Goal: Information Seeking & Learning: Compare options

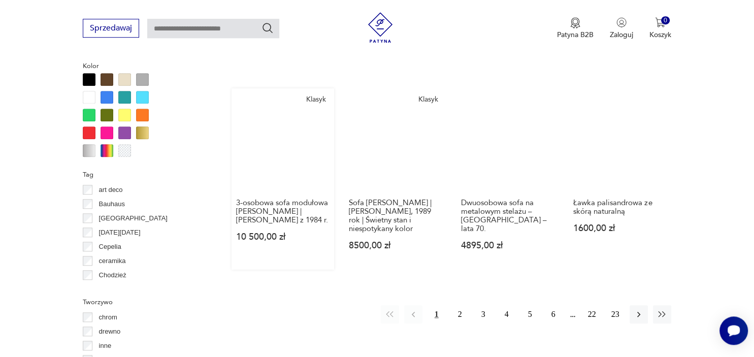
scroll to position [914, 0]
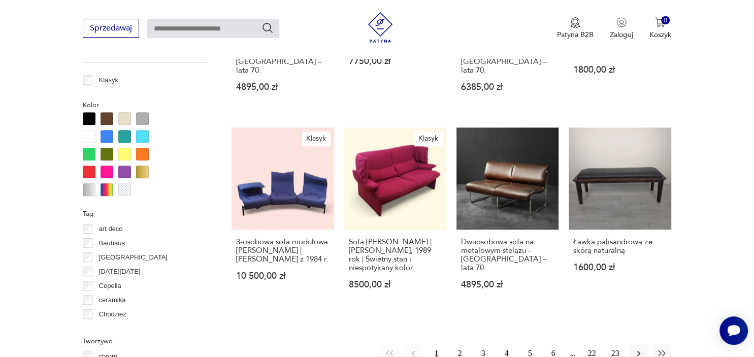
click at [141, 168] on div at bounding box center [142, 172] width 13 height 13
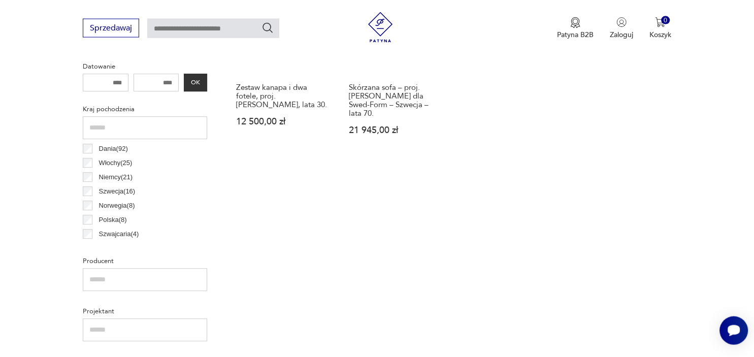
scroll to position [269, 0]
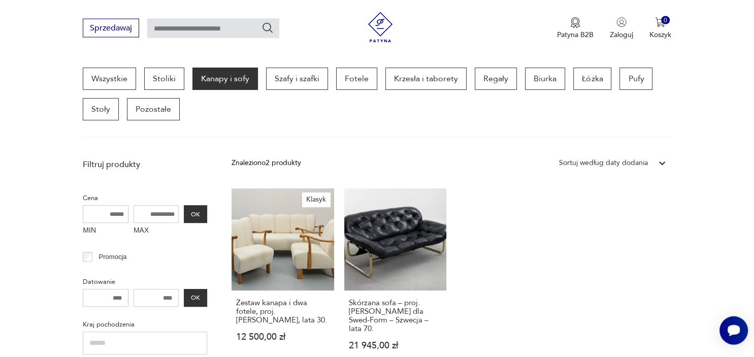
scroll to position [914, 0]
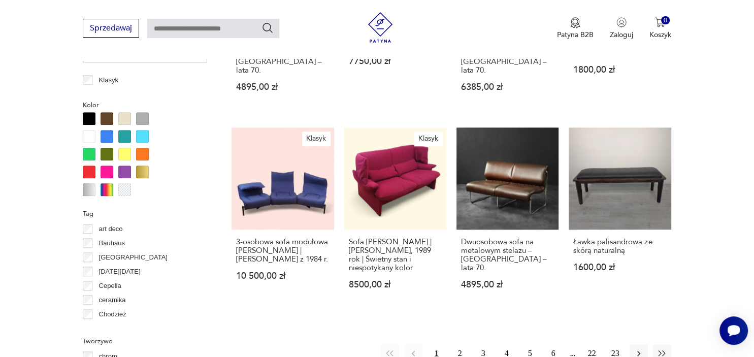
click at [123, 151] on div at bounding box center [124, 154] width 13 height 13
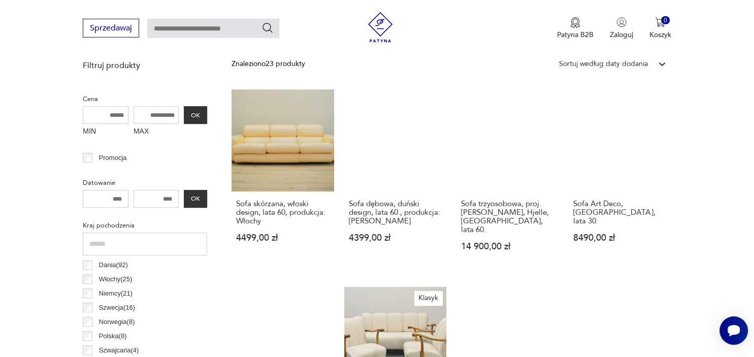
scroll to position [376, 0]
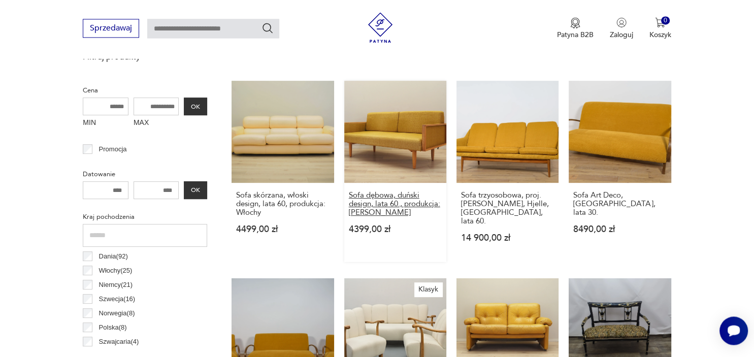
click at [419, 200] on h3 "Sofa dębowa, duński design, lata 60., produkcja: [PERSON_NAME]" at bounding box center [395, 204] width 93 height 26
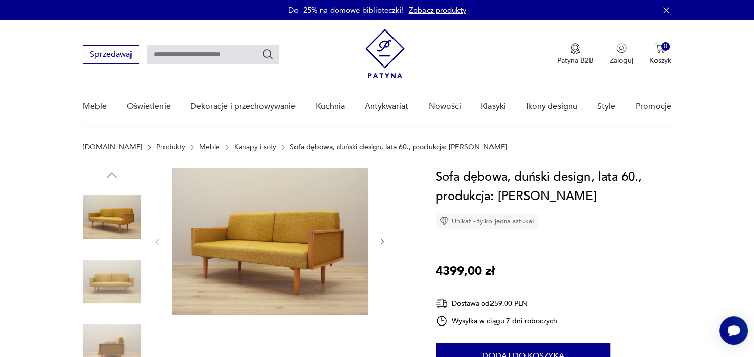
click at [381, 241] on icon "button" at bounding box center [382, 242] width 9 height 9
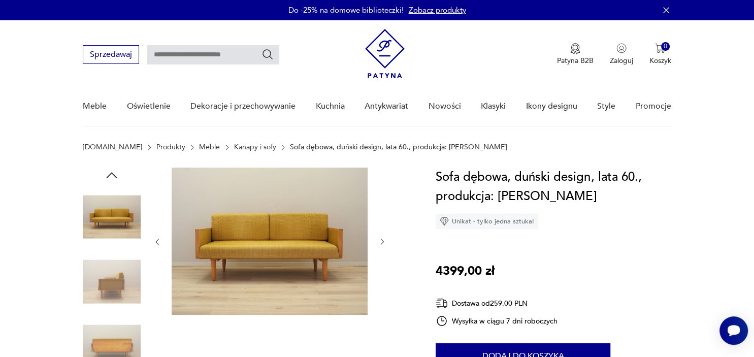
click at [381, 241] on icon "button" at bounding box center [382, 242] width 9 height 9
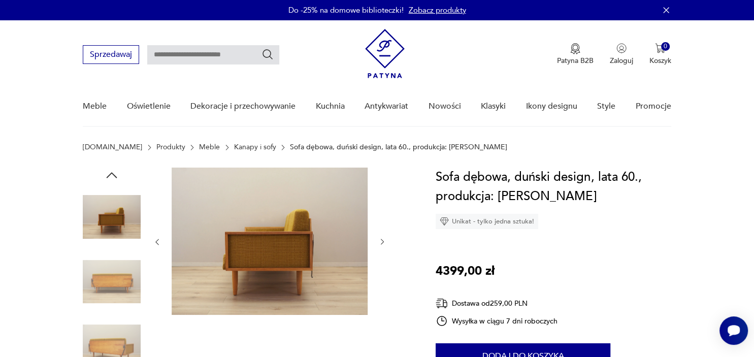
click at [381, 241] on icon "button" at bounding box center [382, 242] width 9 height 9
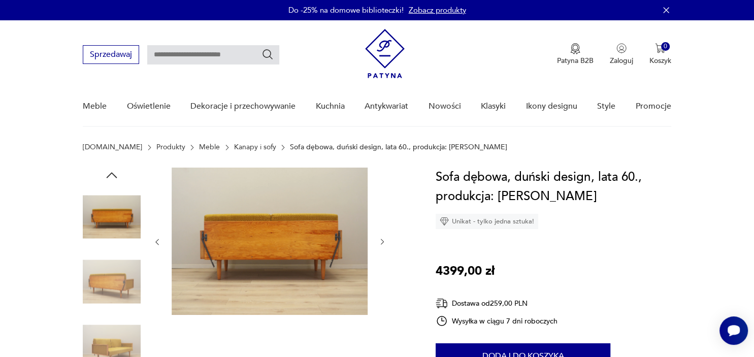
click at [381, 241] on icon "button" at bounding box center [382, 242] width 9 height 9
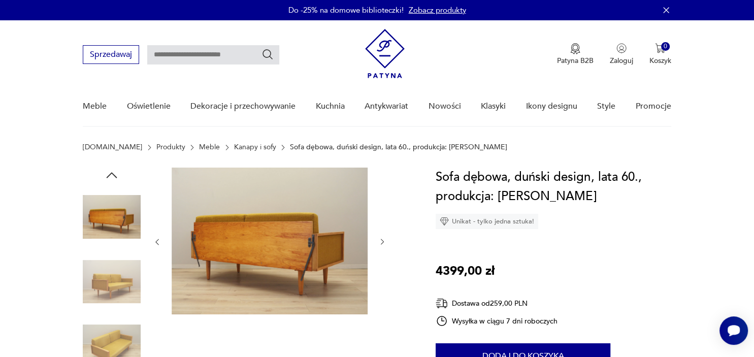
click at [381, 241] on icon "button" at bounding box center [382, 242] width 9 height 9
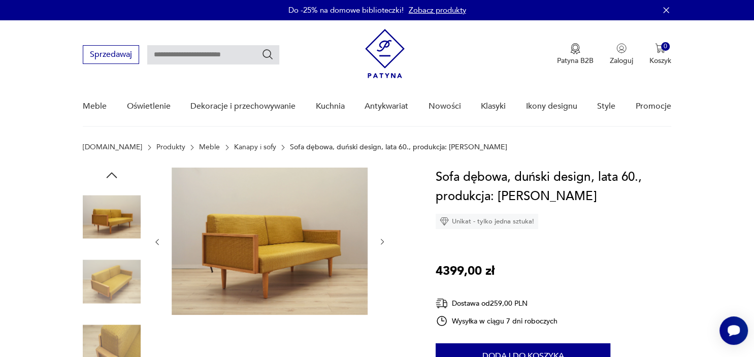
click at [381, 241] on icon "button" at bounding box center [382, 242] width 9 height 9
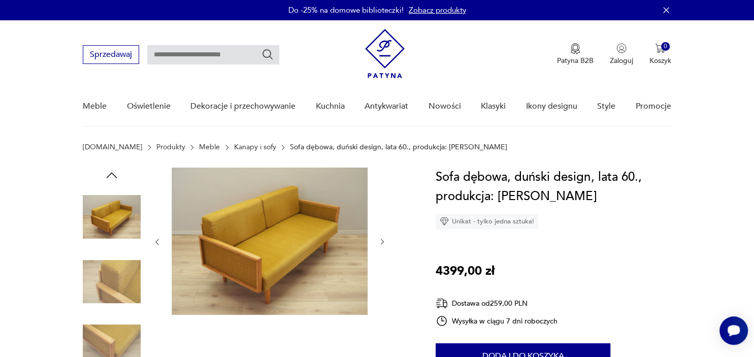
click at [381, 241] on icon "button" at bounding box center [382, 242] width 9 height 9
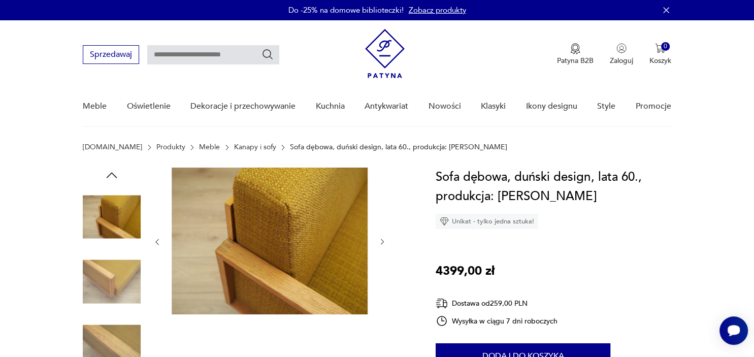
click at [381, 241] on icon "button" at bounding box center [382, 242] width 9 height 9
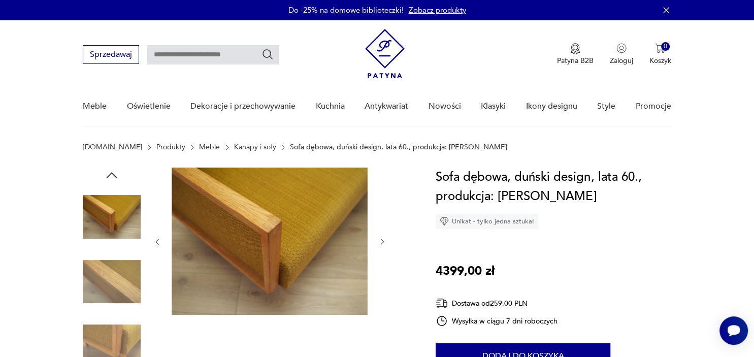
click at [381, 241] on icon "button" at bounding box center [382, 242] width 9 height 9
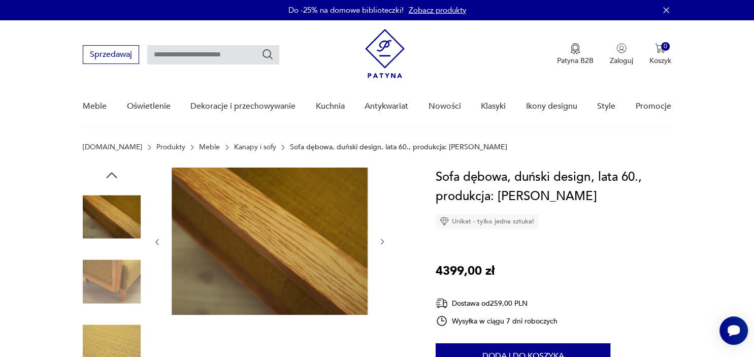
click at [381, 241] on icon "button" at bounding box center [382, 242] width 9 height 9
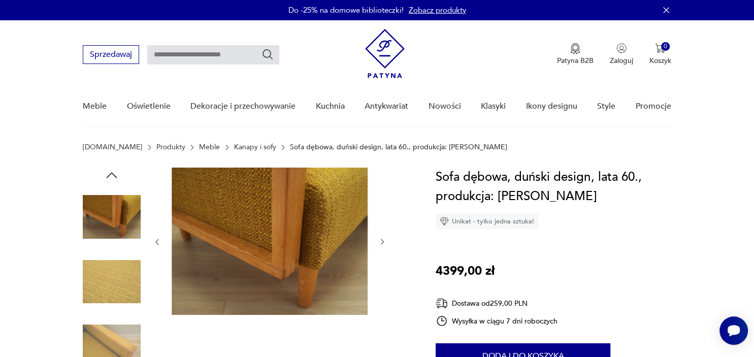
click at [381, 241] on icon "button" at bounding box center [382, 242] width 9 height 9
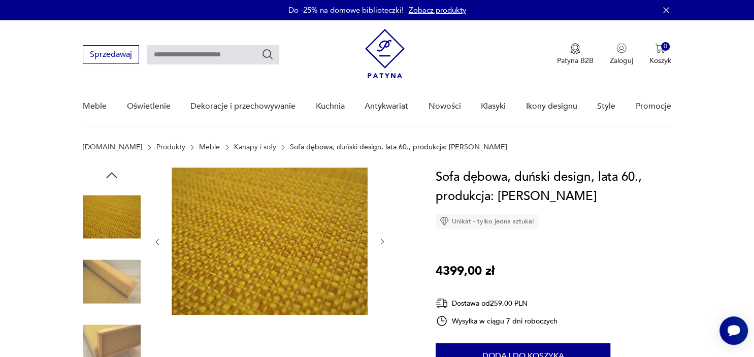
click at [381, 241] on icon "button" at bounding box center [382, 242] width 9 height 9
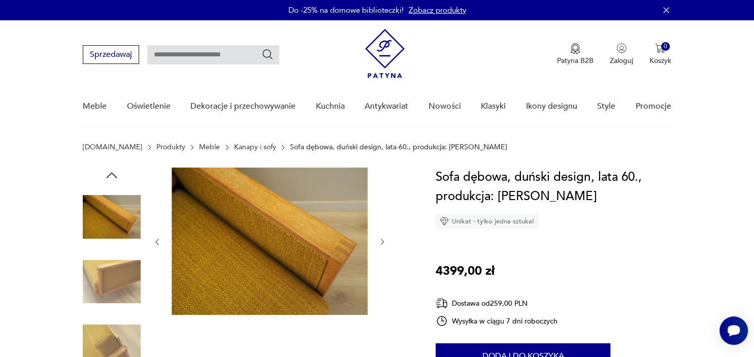
click at [381, 241] on icon "button" at bounding box center [382, 242] width 9 height 9
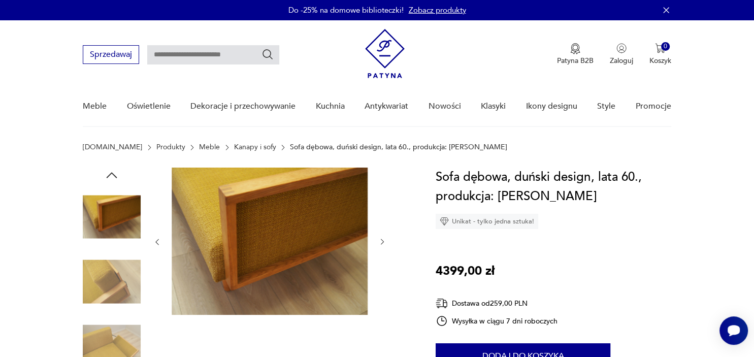
click at [381, 241] on icon "button" at bounding box center [382, 242] width 9 height 9
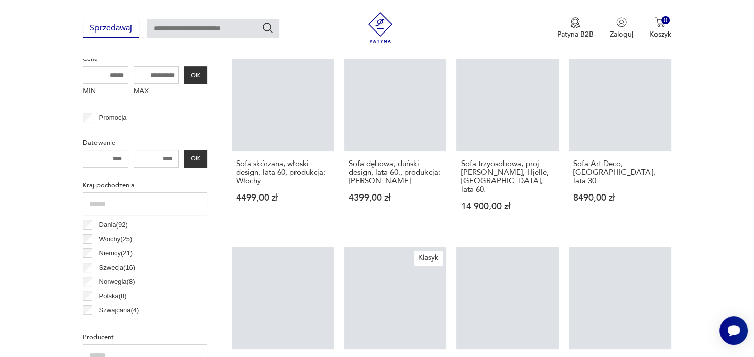
scroll to position [407, 0]
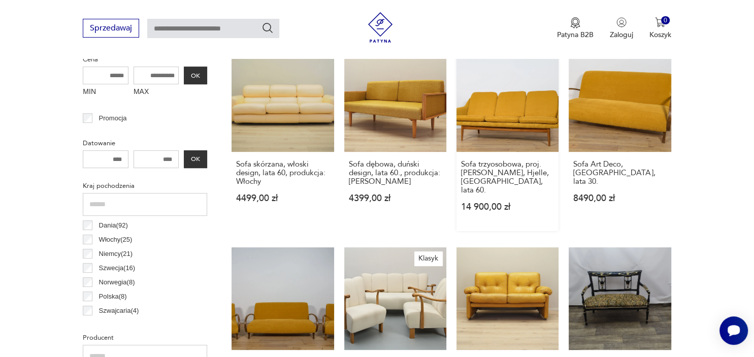
click at [518, 131] on link "Sofa trzyosobowa, proj. [PERSON_NAME], [GEOGRAPHIC_DATA], [GEOGRAPHIC_DATA], la…" at bounding box center [507, 140] width 102 height 181
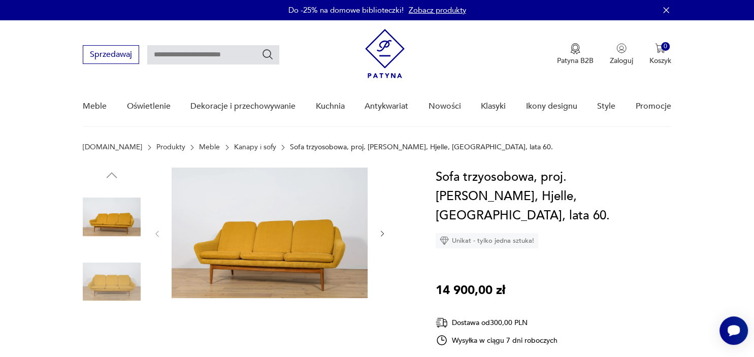
scroll to position [53, 0]
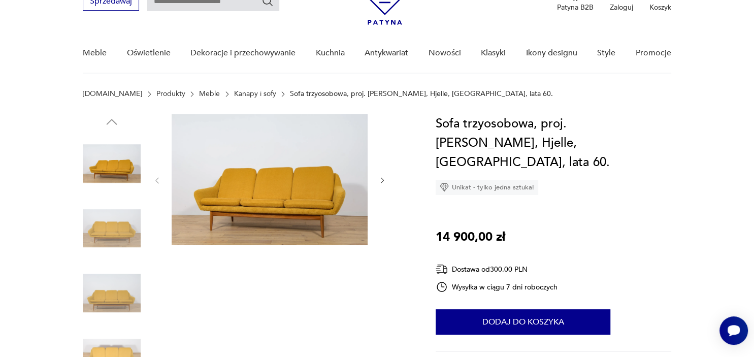
click at [124, 231] on img at bounding box center [112, 229] width 58 height 58
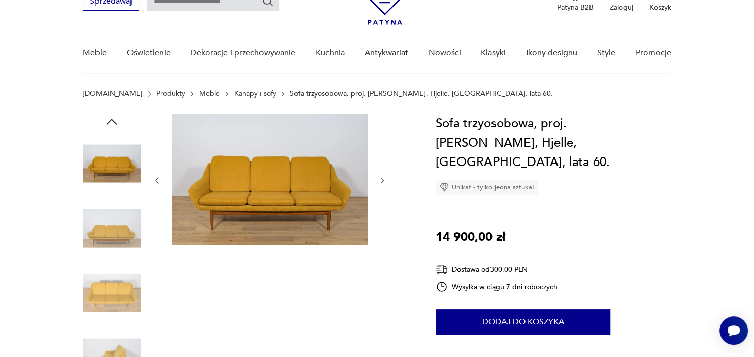
click at [246, 211] on img at bounding box center [270, 179] width 196 height 130
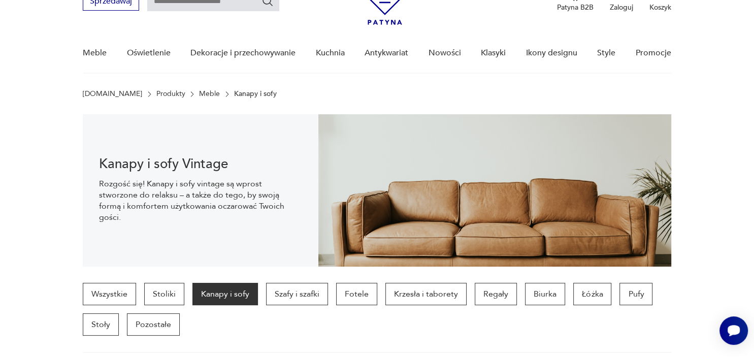
scroll to position [407, 0]
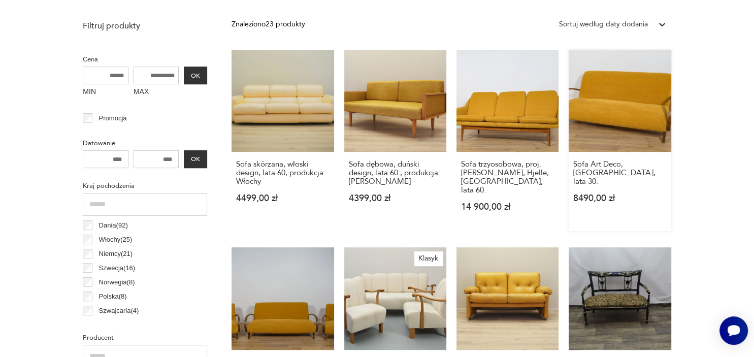
click at [637, 120] on link "Sofa Art Deco, [GEOGRAPHIC_DATA], lata 30. 8490,00 zł" at bounding box center [620, 140] width 102 height 181
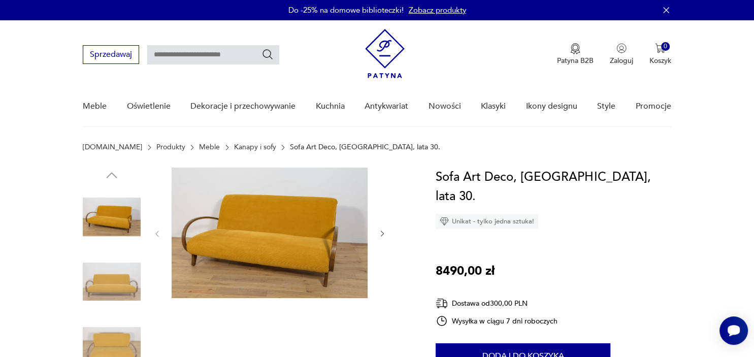
click at [122, 269] on img at bounding box center [112, 282] width 58 height 58
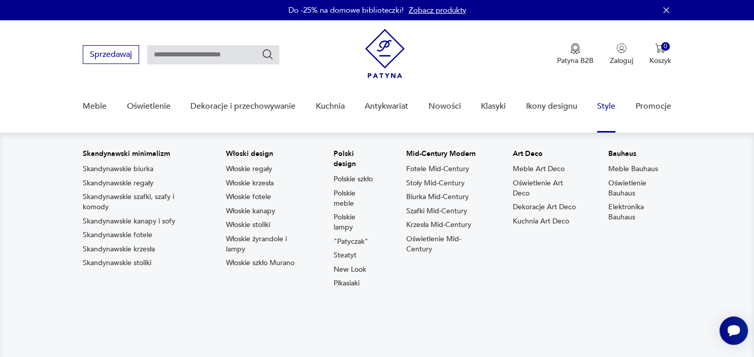
click at [610, 105] on link "Style" at bounding box center [606, 106] width 18 height 39
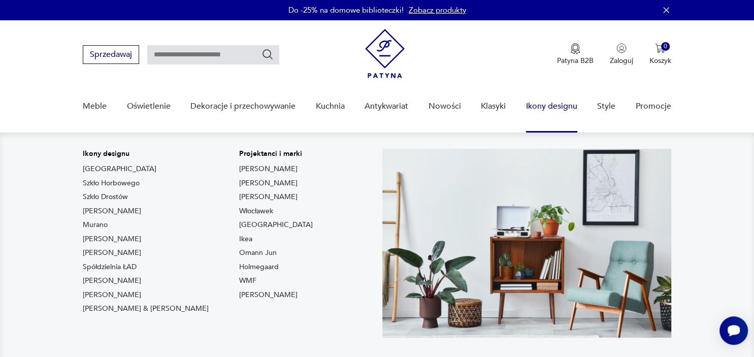
click at [551, 106] on link "Ikony designu" at bounding box center [551, 106] width 51 height 39
click at [97, 237] on link "[PERSON_NAME]" at bounding box center [112, 239] width 58 height 10
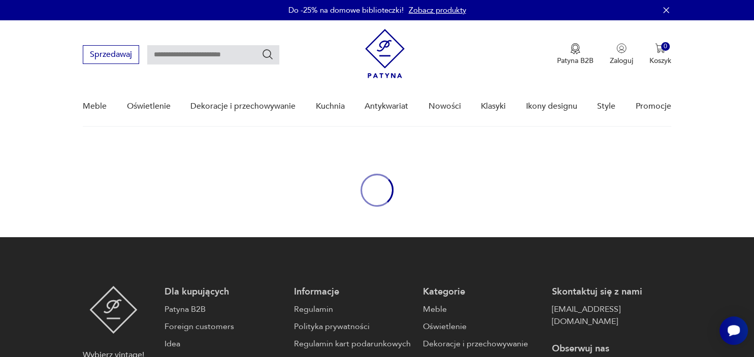
type input "**********"
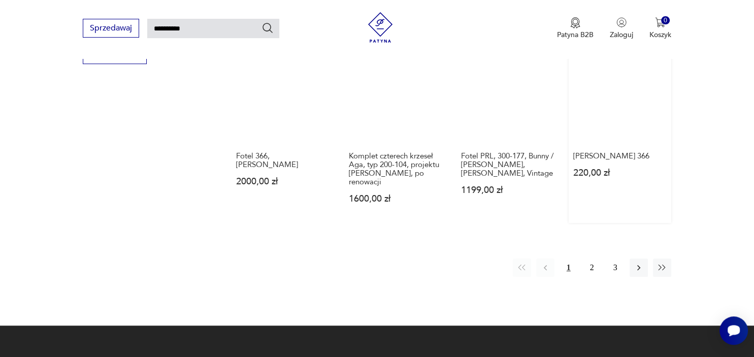
scroll to position [804, 0]
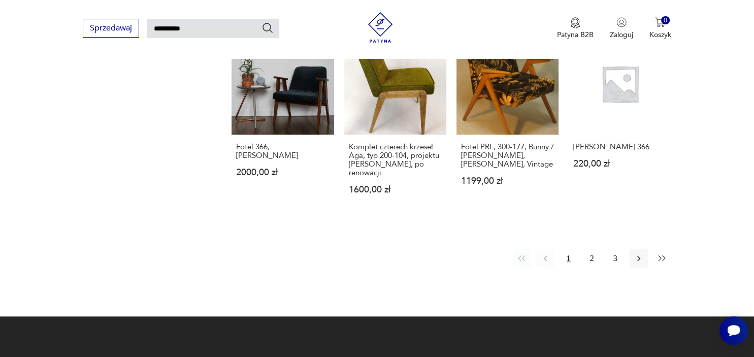
click at [664, 253] on icon "button" at bounding box center [662, 258] width 10 height 10
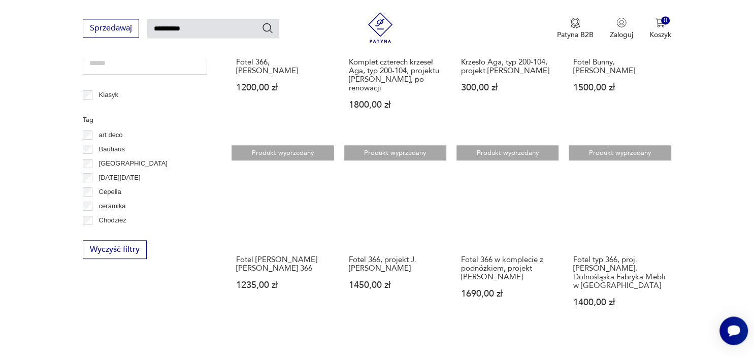
scroll to position [518, 0]
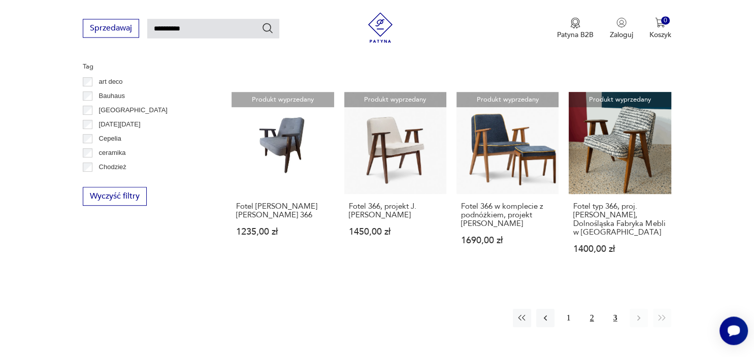
click at [591, 317] on button "2" at bounding box center [592, 318] width 18 height 18
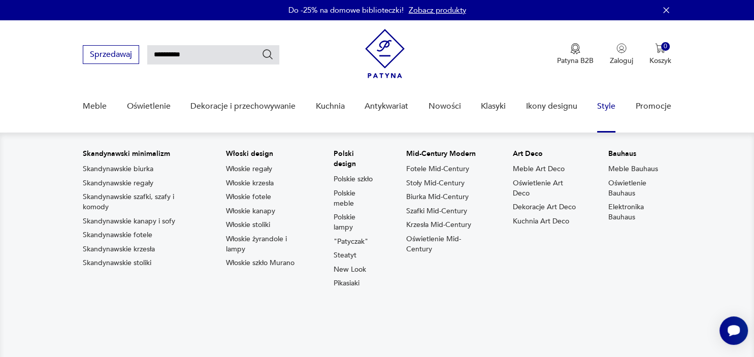
click at [606, 107] on link "Style" at bounding box center [606, 106] width 18 height 39
click at [525, 170] on link "Meble Art Deco" at bounding box center [538, 169] width 52 height 10
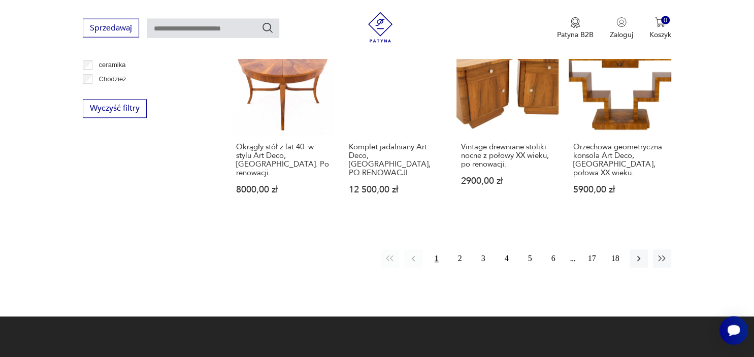
scroll to position [1089, 0]
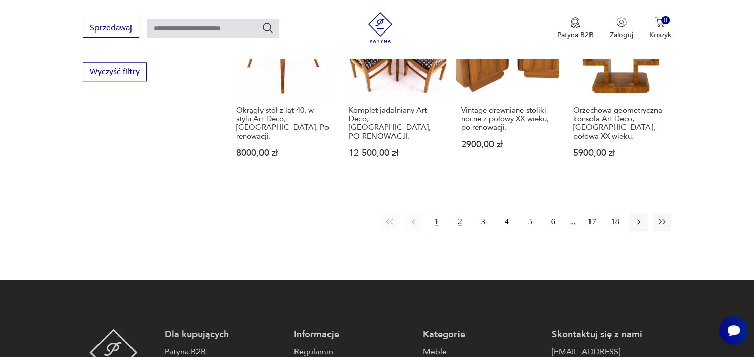
click at [460, 213] on button "2" at bounding box center [460, 222] width 18 height 18
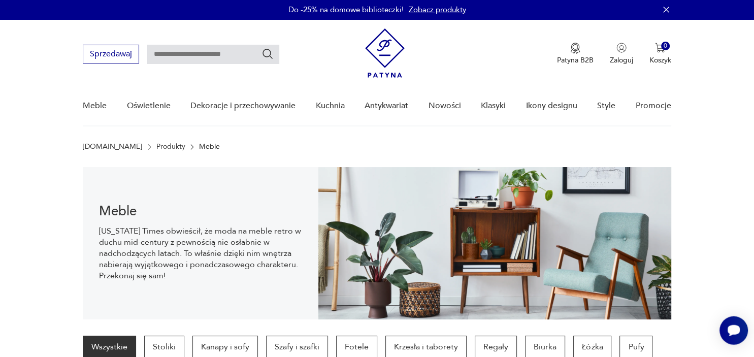
scroll to position [108, 0]
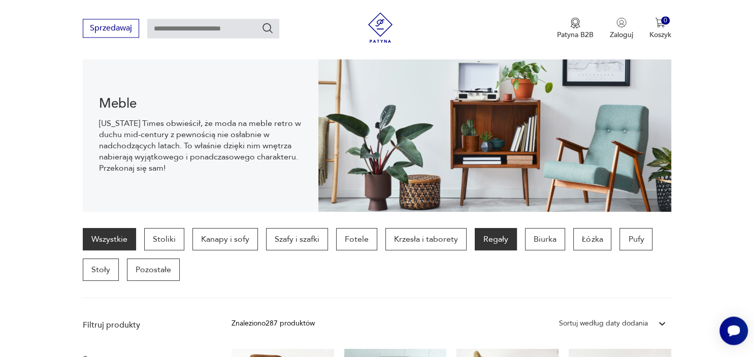
click at [494, 239] on p "Regały" at bounding box center [496, 239] width 42 height 22
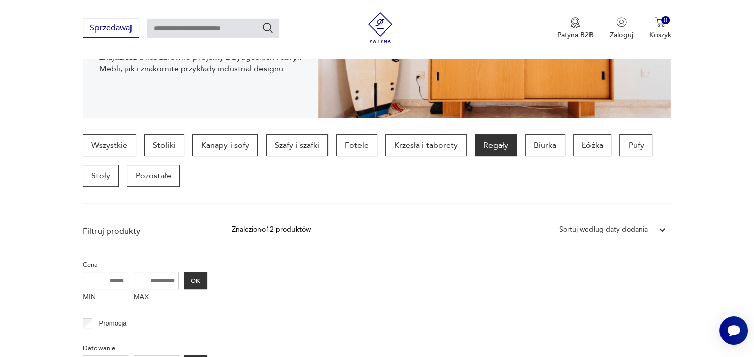
scroll to position [160, 0]
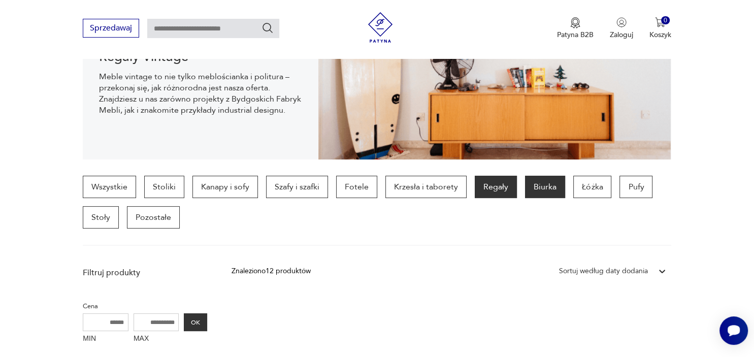
click at [550, 184] on p "Biurka" at bounding box center [545, 187] width 40 height 22
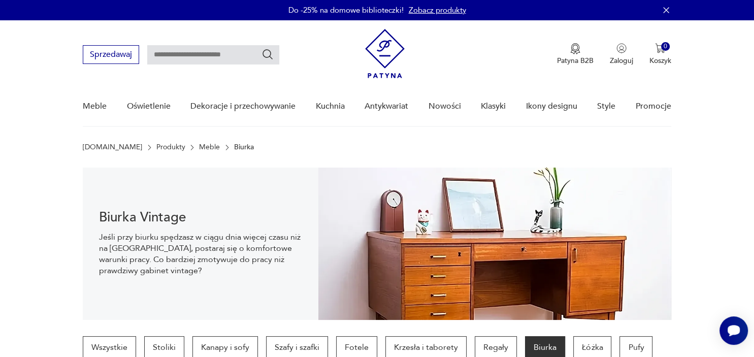
click at [545, 233] on img at bounding box center [494, 244] width 353 height 152
click at [147, 221] on h1 "Biurka Vintage" at bounding box center [200, 217] width 203 height 12
click at [156, 149] on link "Produkty" at bounding box center [170, 147] width 29 height 8
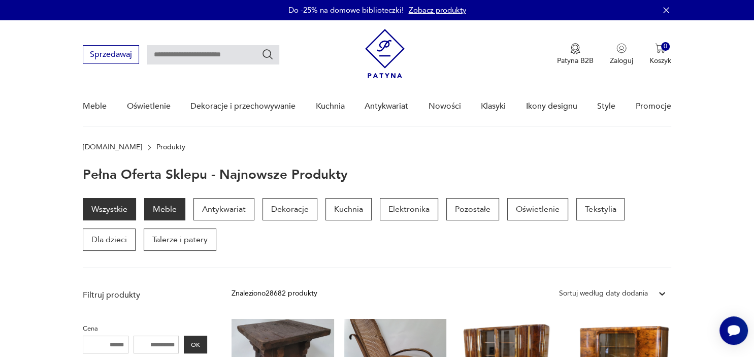
click at [169, 212] on p "Meble" at bounding box center [164, 209] width 41 height 22
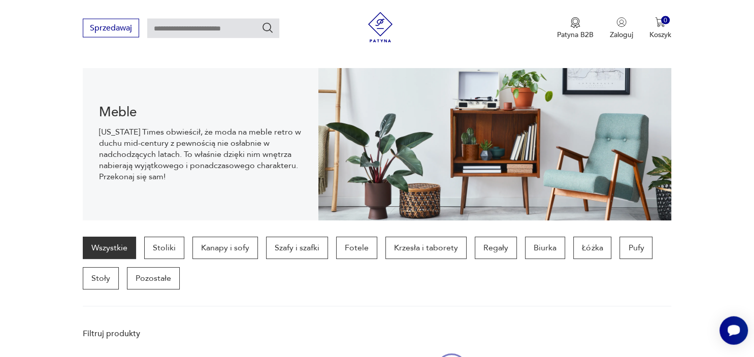
scroll to position [101, 0]
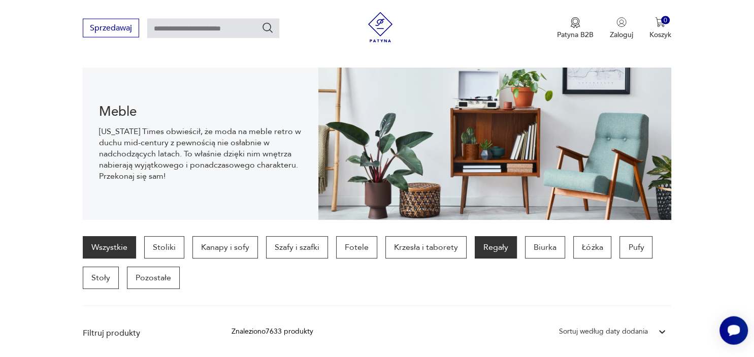
click at [492, 250] on p "Regały" at bounding box center [496, 247] width 42 height 22
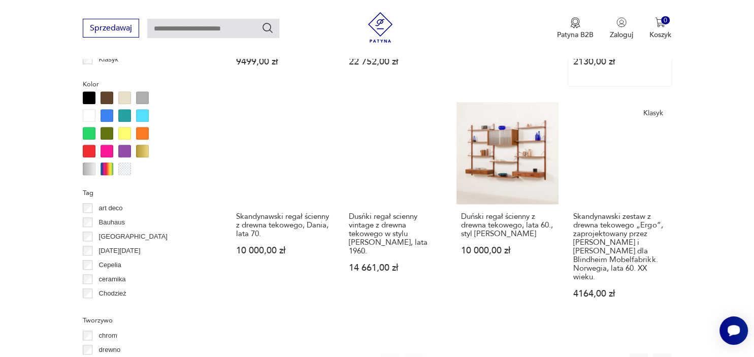
scroll to position [1020, 0]
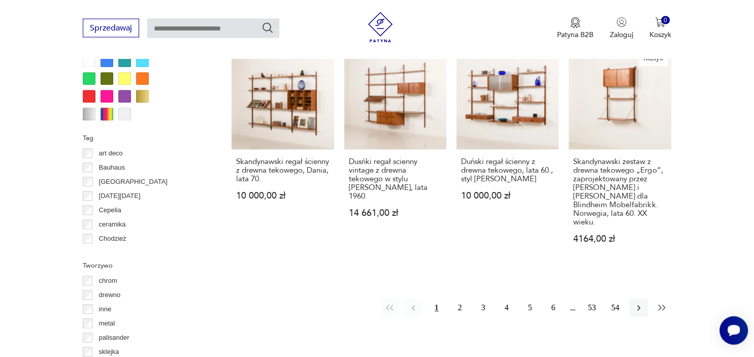
click at [655, 299] on button "button" at bounding box center [662, 308] width 18 height 18
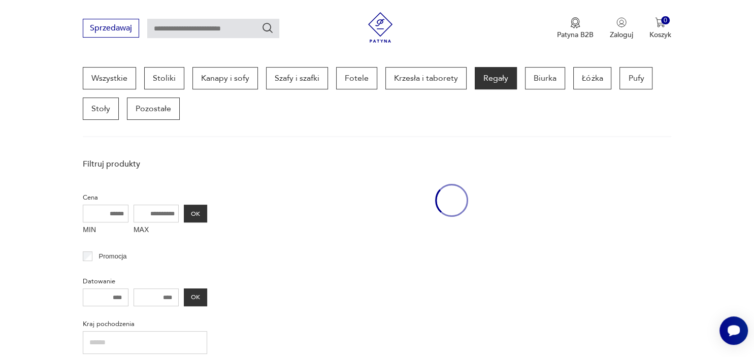
scroll to position [269, 0]
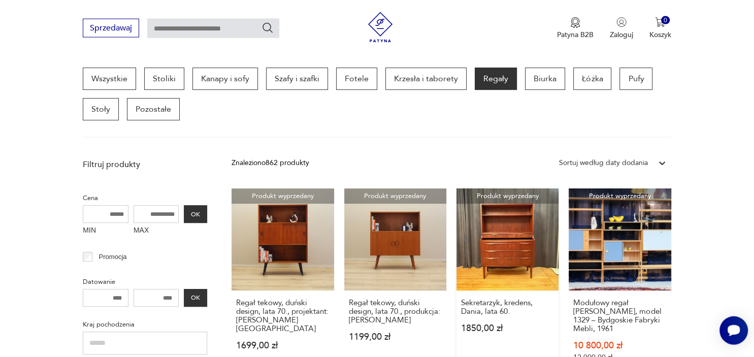
click at [511, 231] on link "Produkt wyprzedany Sekretarzyk, kredens, Dania, lata 60. 1850,00 zł" at bounding box center [507, 284] width 102 height 193
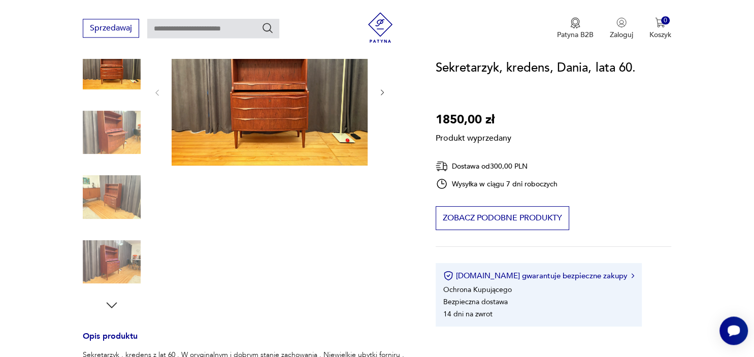
scroll to position [160, 0]
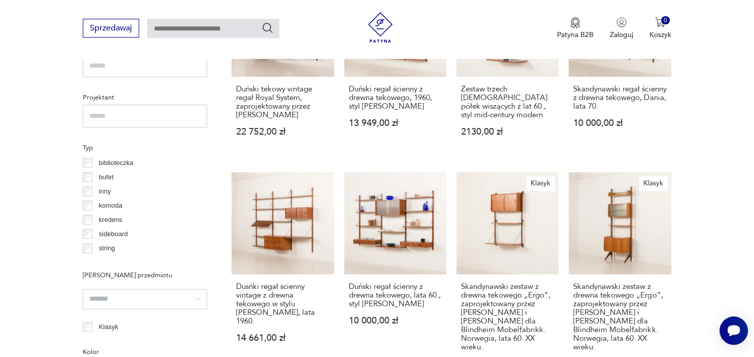
scroll to position [12, 0]
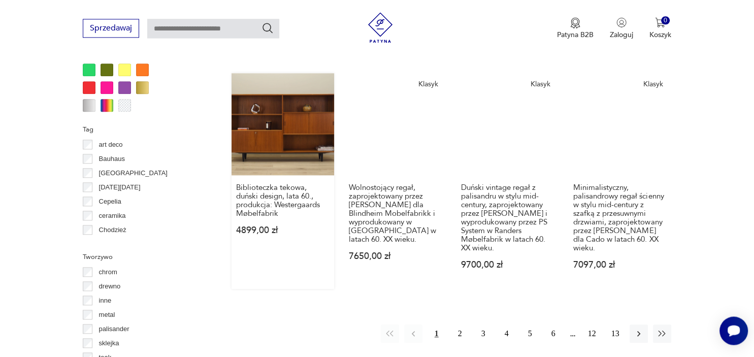
scroll to position [1180, 0]
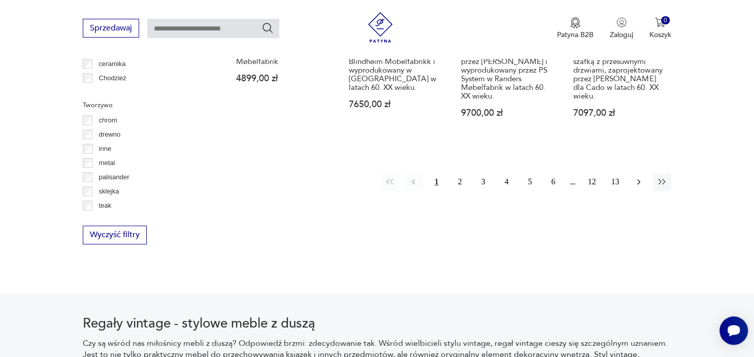
click at [639, 177] on icon "button" at bounding box center [639, 182] width 10 height 10
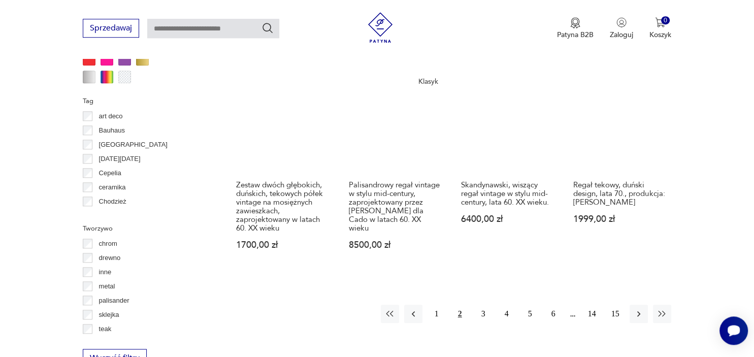
scroll to position [1127, 0]
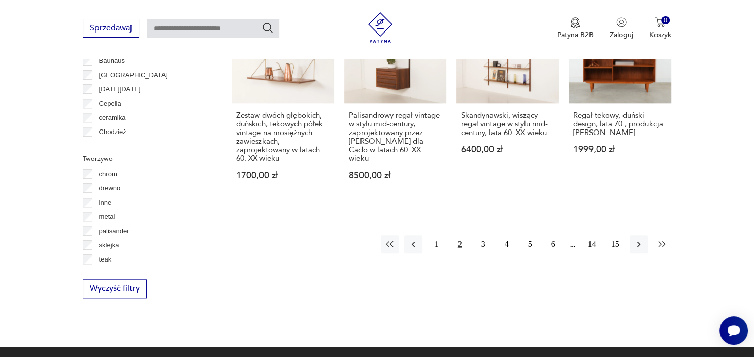
click at [664, 239] on icon "button" at bounding box center [662, 244] width 10 height 10
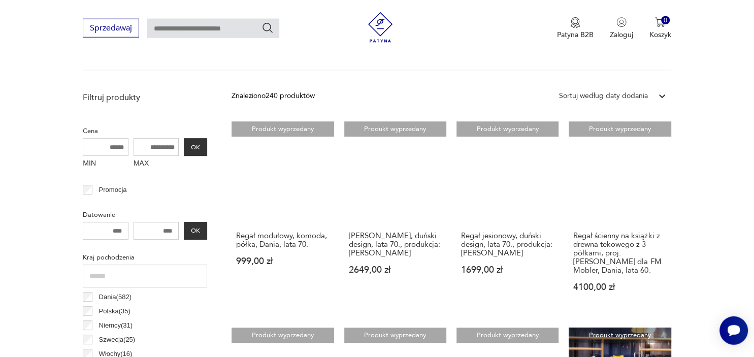
scroll to position [269, 0]
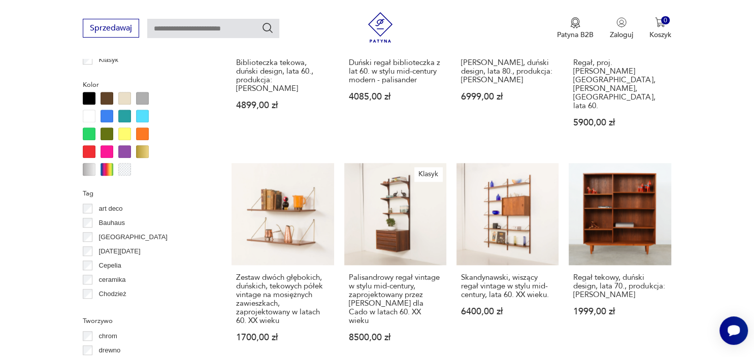
scroll to position [1126, 0]
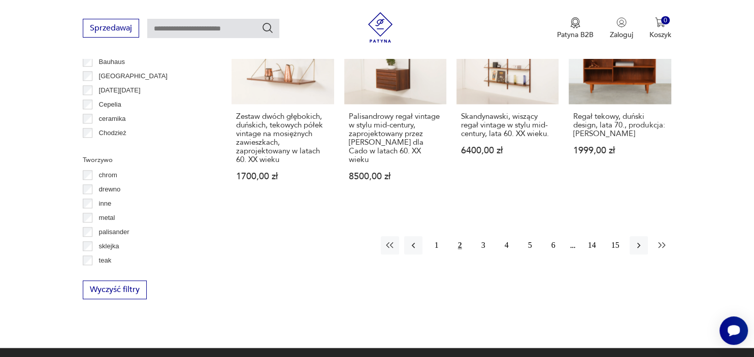
click at [659, 242] on icon "button" at bounding box center [661, 245] width 7 height 6
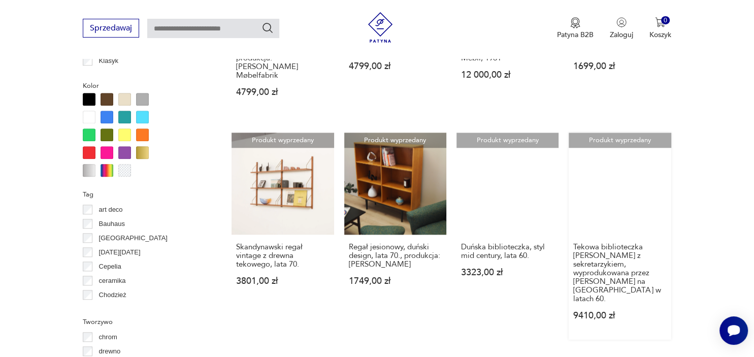
scroll to position [966, 0]
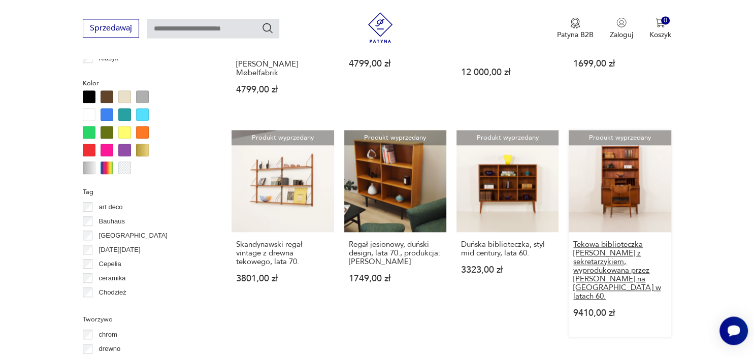
click at [616, 259] on h3 "Tekowa biblioteczka [PERSON_NAME] z sekretarzykiem, wyprodukowana przez [PERSON…" at bounding box center [619, 270] width 93 height 60
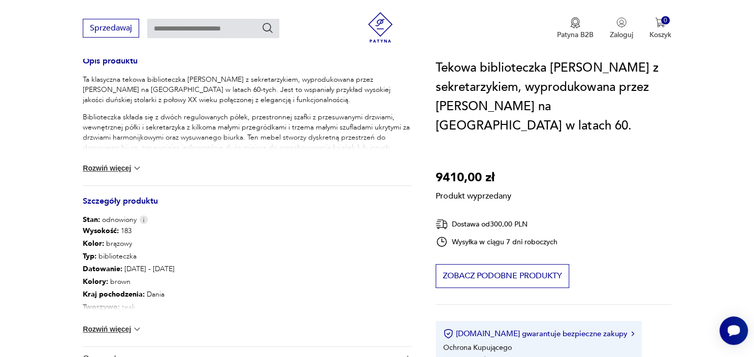
scroll to position [429, 0]
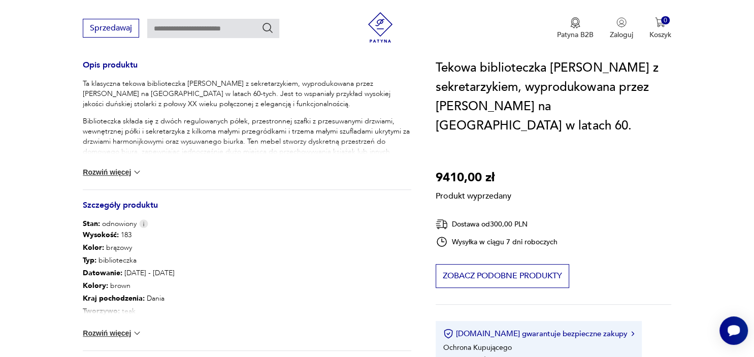
click at [141, 167] on img at bounding box center [137, 172] width 10 height 10
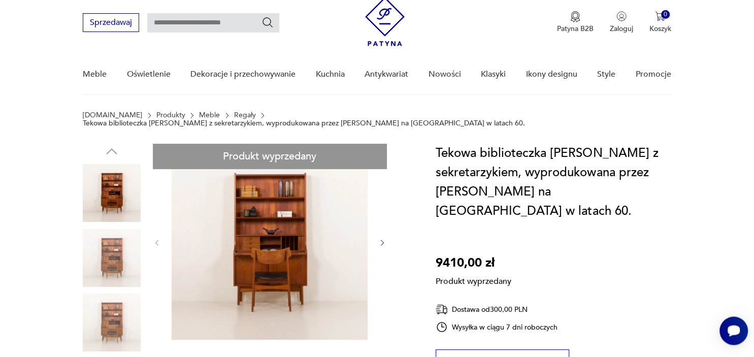
scroll to position [0, 0]
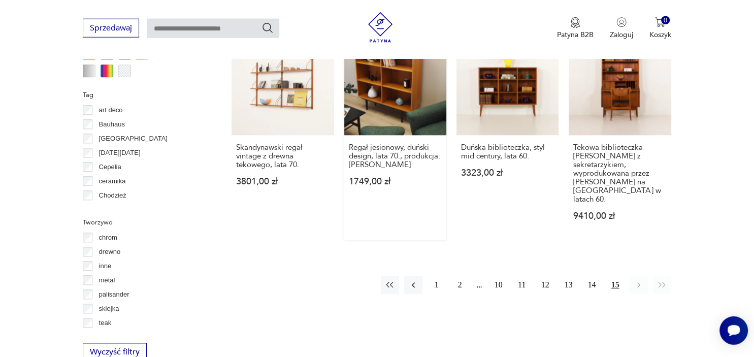
scroll to position [1064, 0]
click at [461, 275] on button "2" at bounding box center [460, 284] width 18 height 18
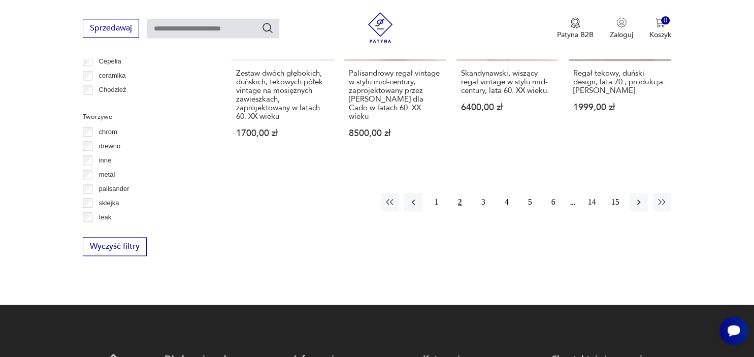
scroll to position [1180, 0]
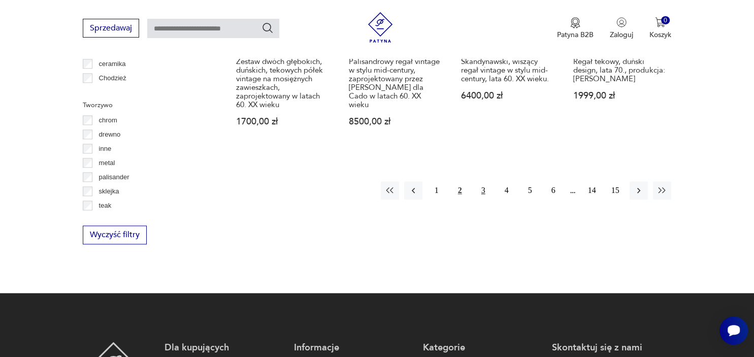
click at [484, 181] on button "3" at bounding box center [483, 190] width 18 height 18
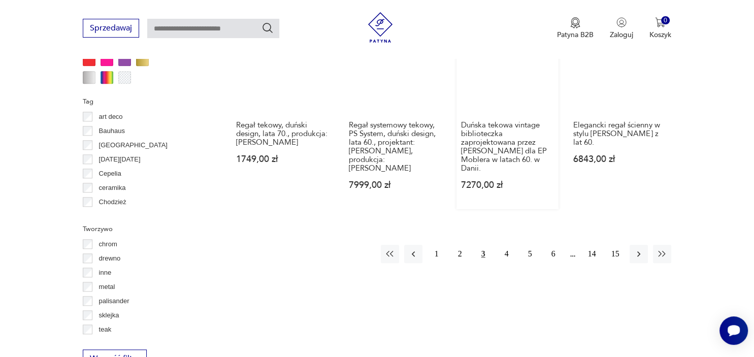
scroll to position [1073, 0]
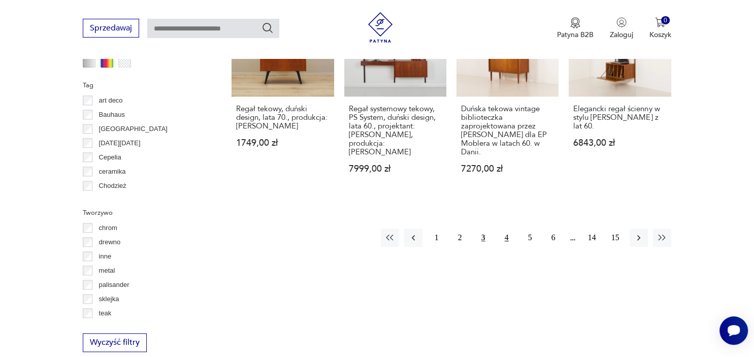
click at [507, 228] on button "4" at bounding box center [507, 237] width 18 height 18
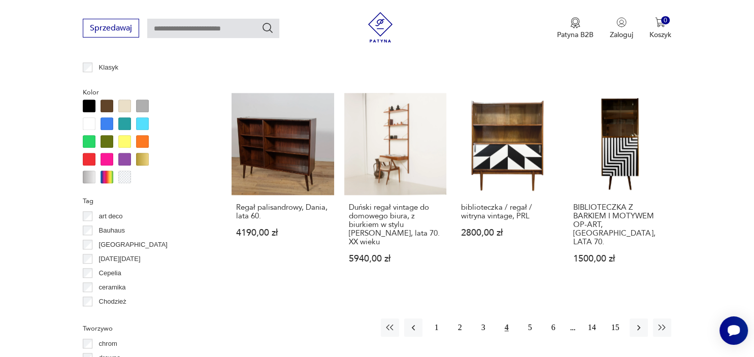
scroll to position [1020, 0]
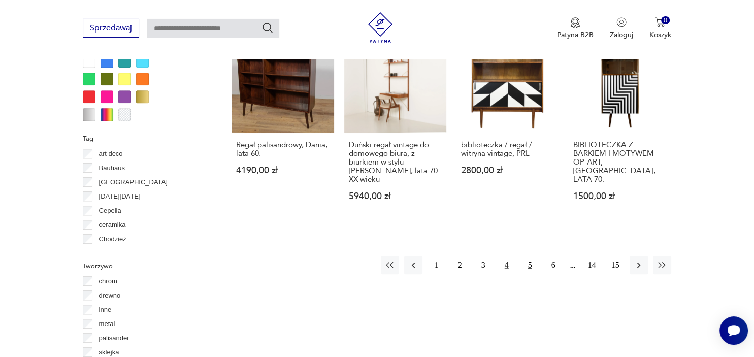
click at [530, 256] on button "5" at bounding box center [530, 265] width 18 height 18
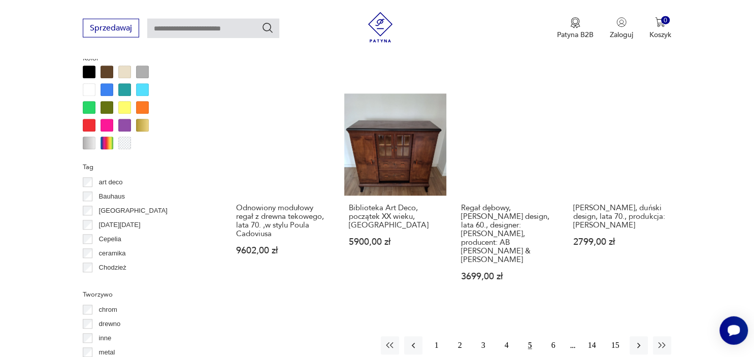
scroll to position [1073, 0]
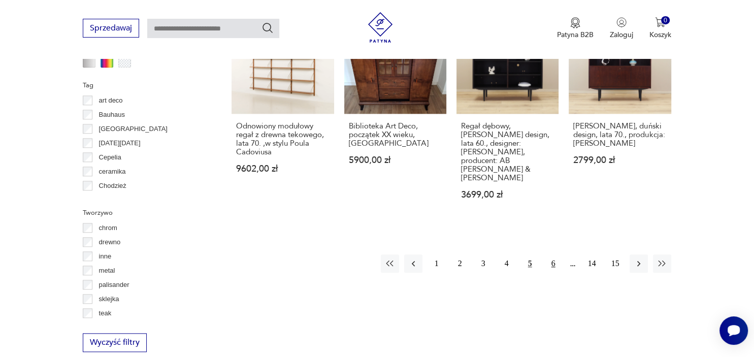
click at [555, 254] on button "6" at bounding box center [553, 263] width 18 height 18
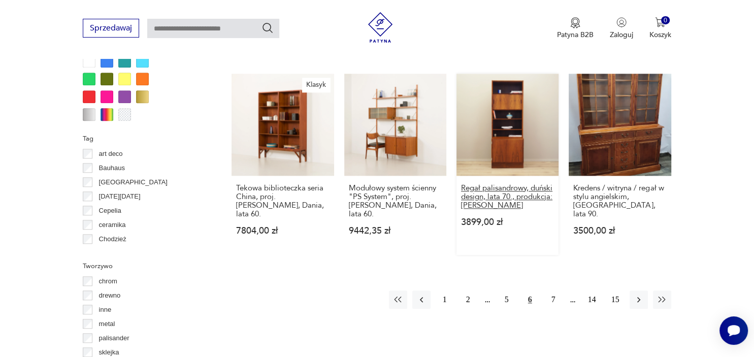
scroll to position [1073, 0]
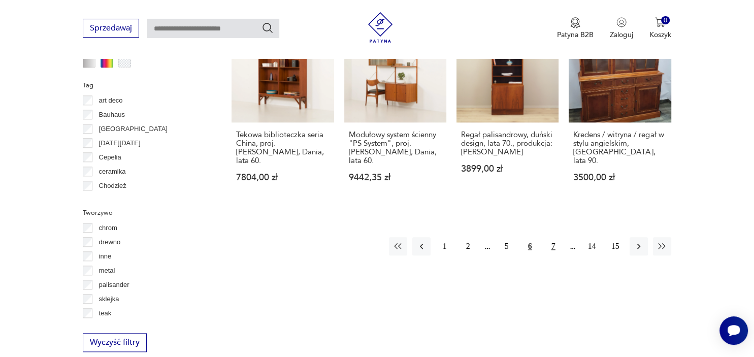
click at [555, 237] on button "7" at bounding box center [553, 246] width 18 height 18
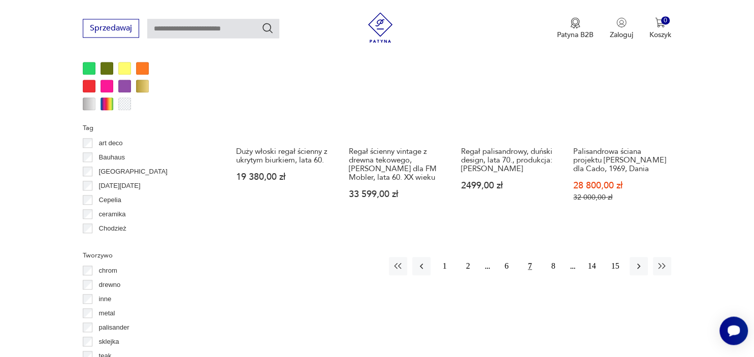
scroll to position [1127, 0]
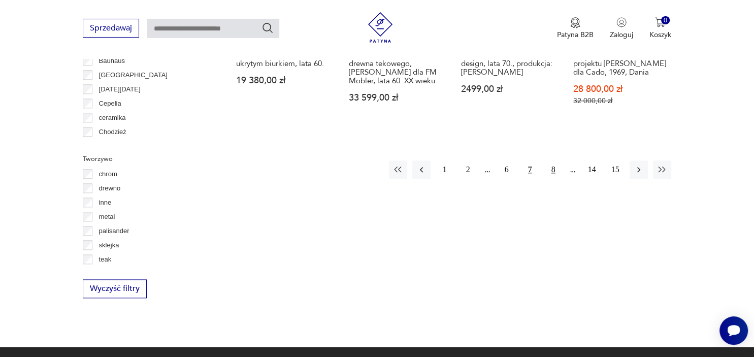
click at [554, 160] on button "8" at bounding box center [553, 169] width 18 height 18
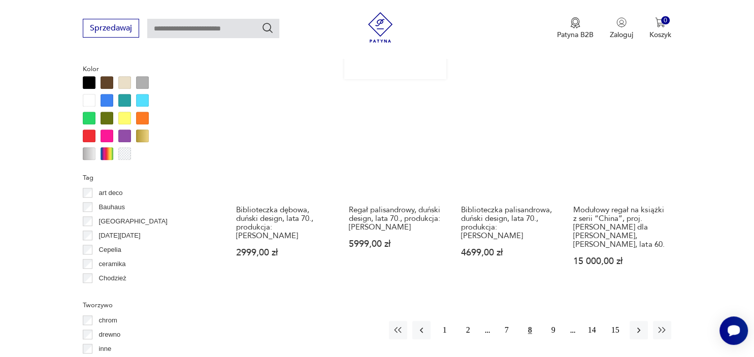
scroll to position [1073, 0]
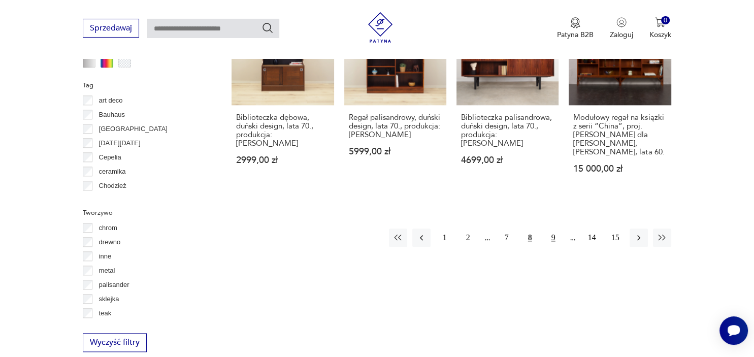
click at [554, 228] on button "9" at bounding box center [553, 237] width 18 height 18
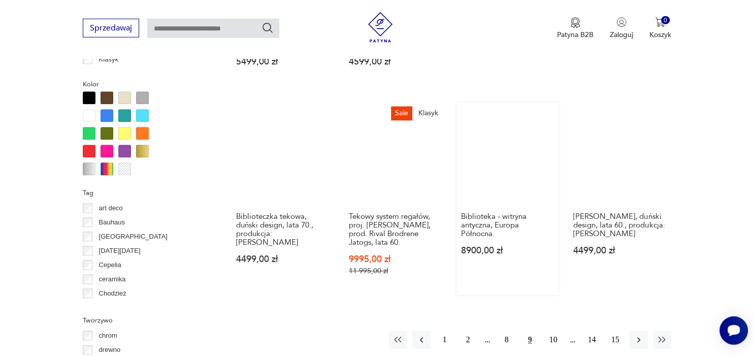
scroll to position [1020, 0]
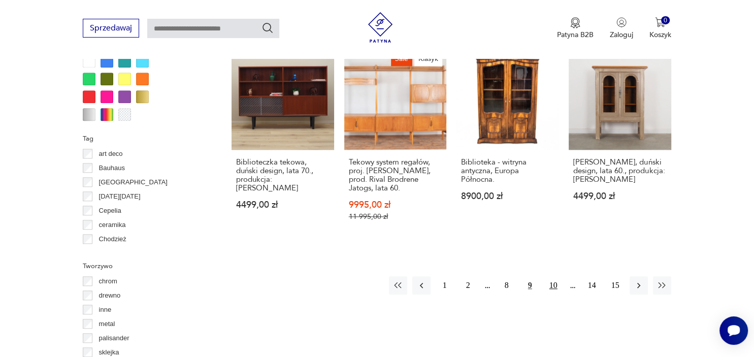
click at [556, 276] on button "10" at bounding box center [553, 285] width 18 height 18
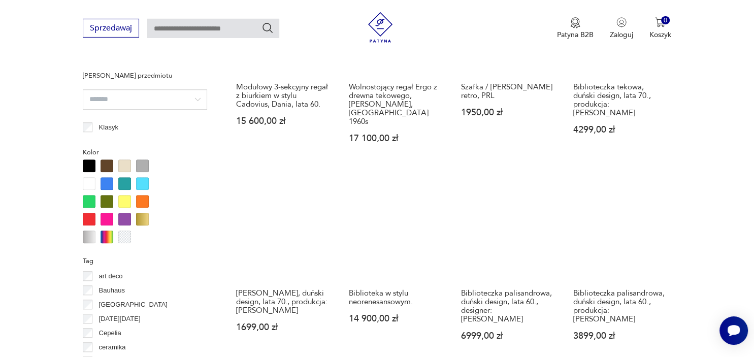
scroll to position [1127, 0]
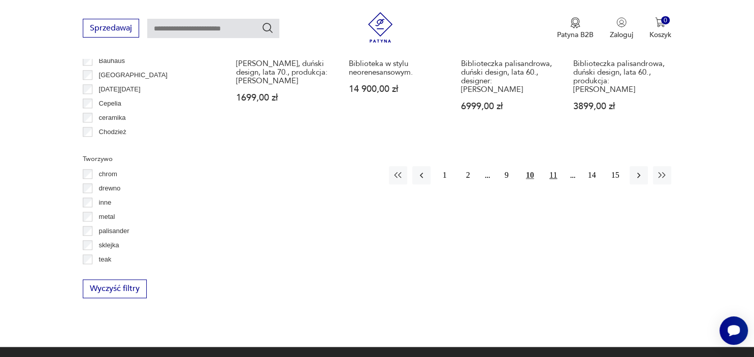
click at [553, 166] on button "11" at bounding box center [553, 175] width 18 height 18
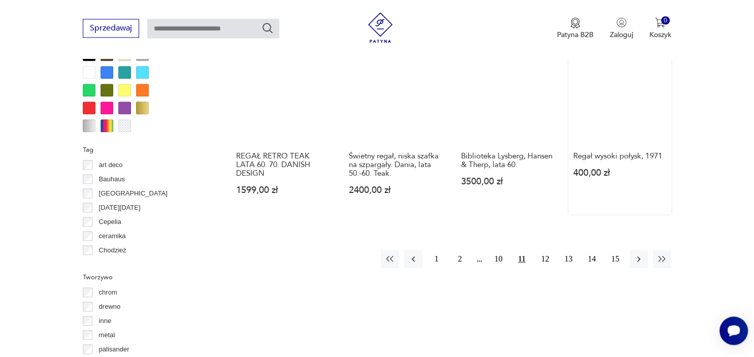
scroll to position [1020, 0]
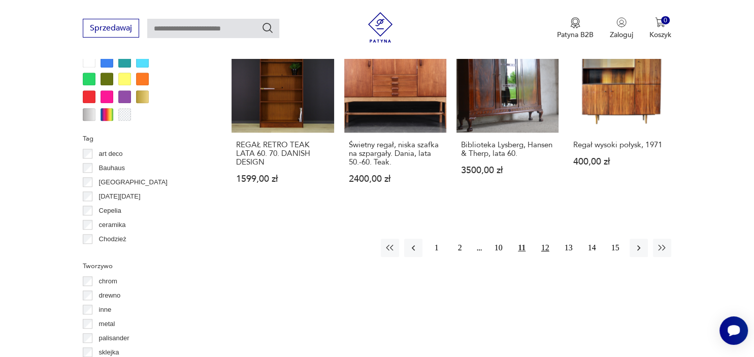
click at [549, 239] on button "12" at bounding box center [545, 248] width 18 height 18
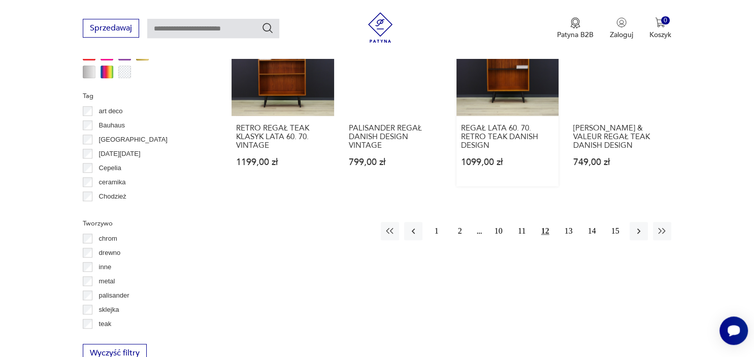
scroll to position [1073, 0]
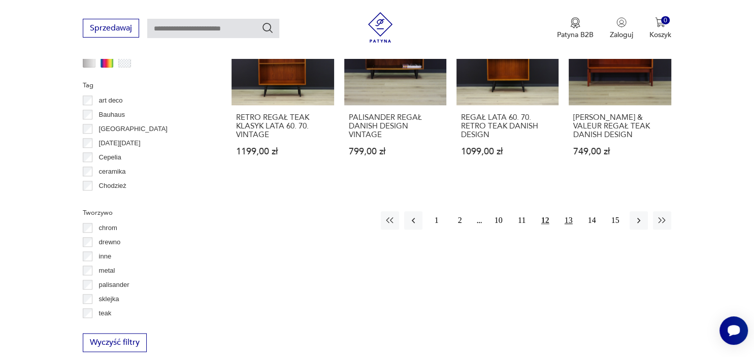
click at [567, 211] on button "13" at bounding box center [569, 220] width 18 height 18
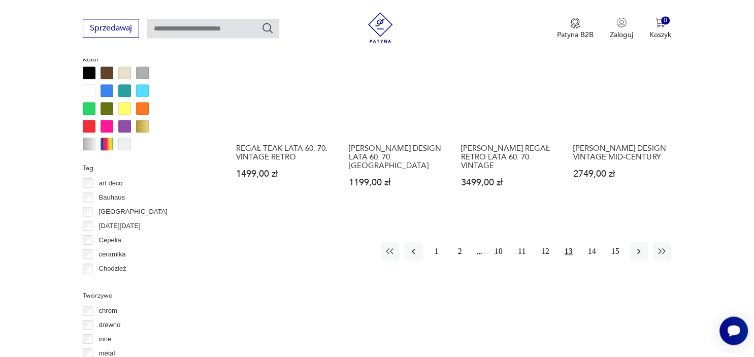
scroll to position [1020, 0]
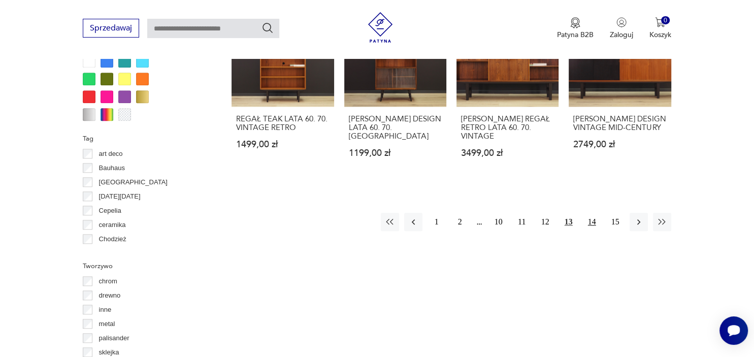
click at [593, 213] on button "14" at bounding box center [592, 222] width 18 height 18
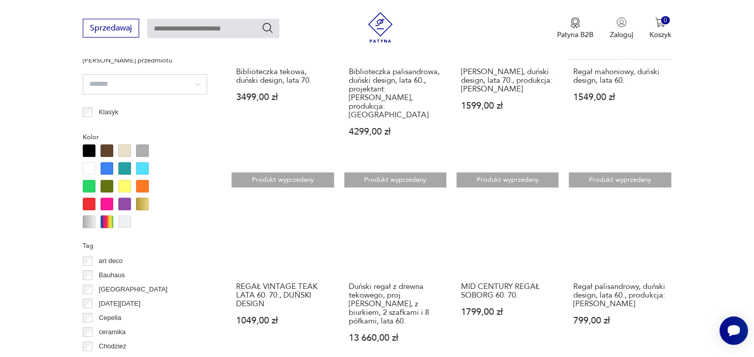
scroll to position [1073, 0]
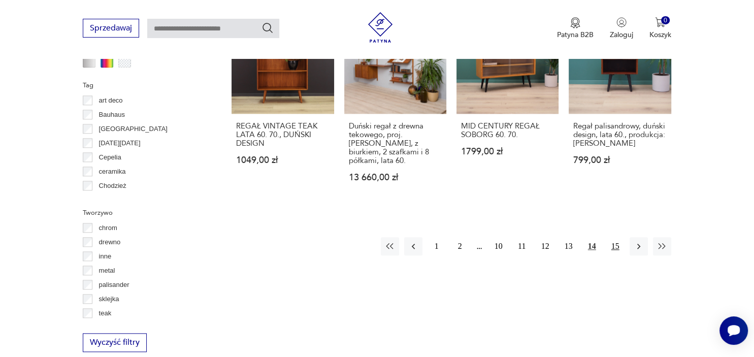
click at [614, 247] on button "15" at bounding box center [615, 246] width 18 height 18
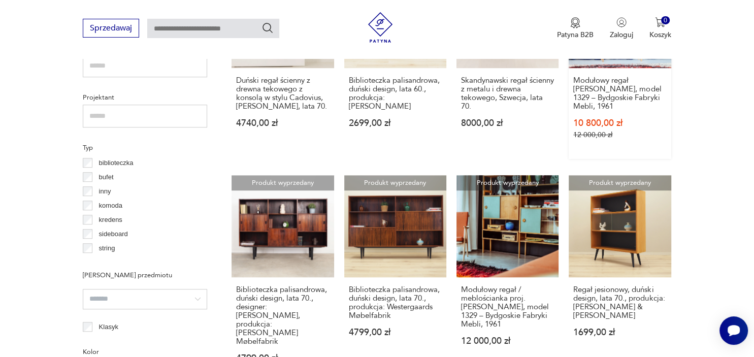
scroll to position [966, 0]
